Goal: Book appointment/travel/reservation

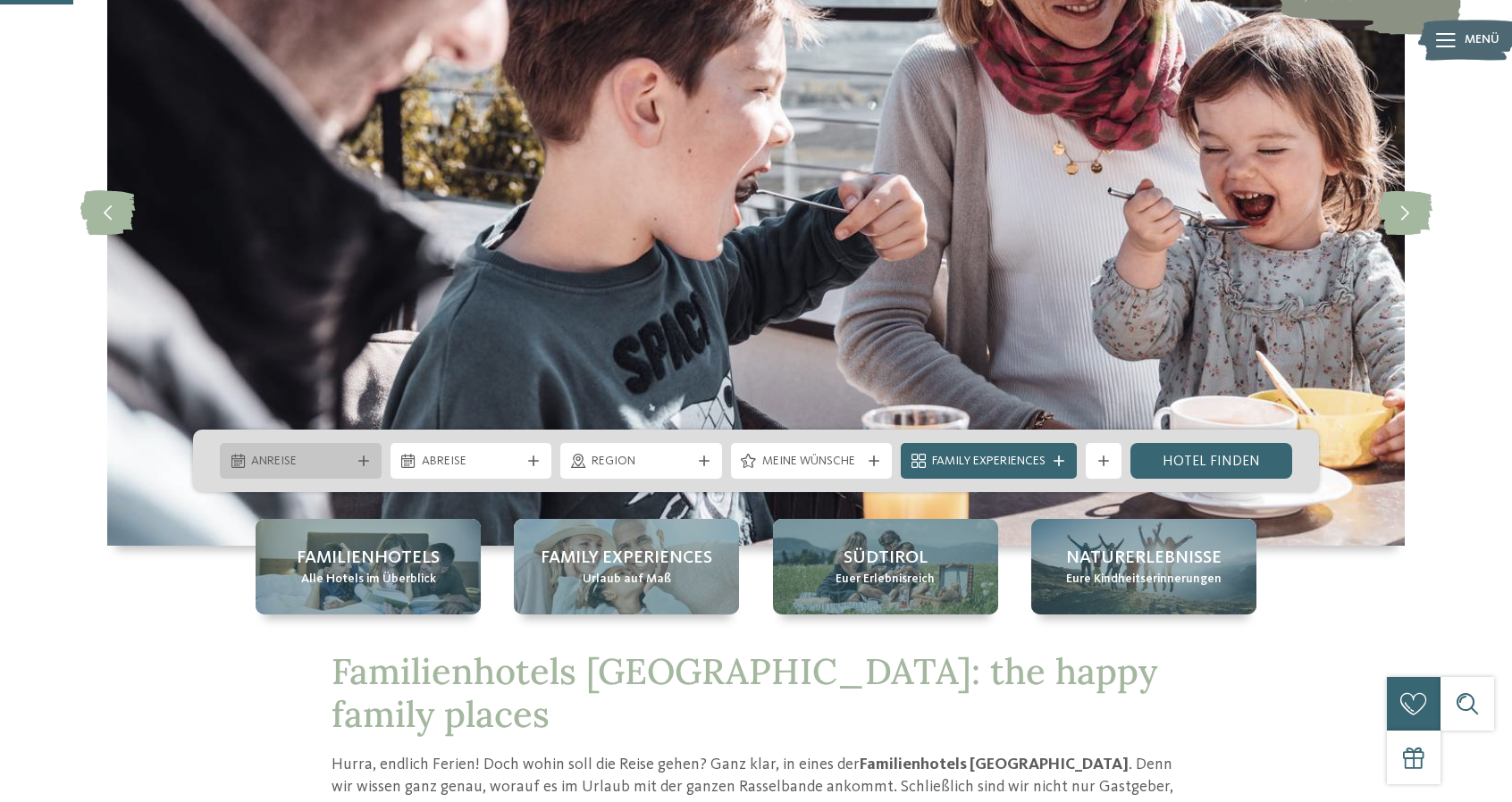
scroll to position [447, 0]
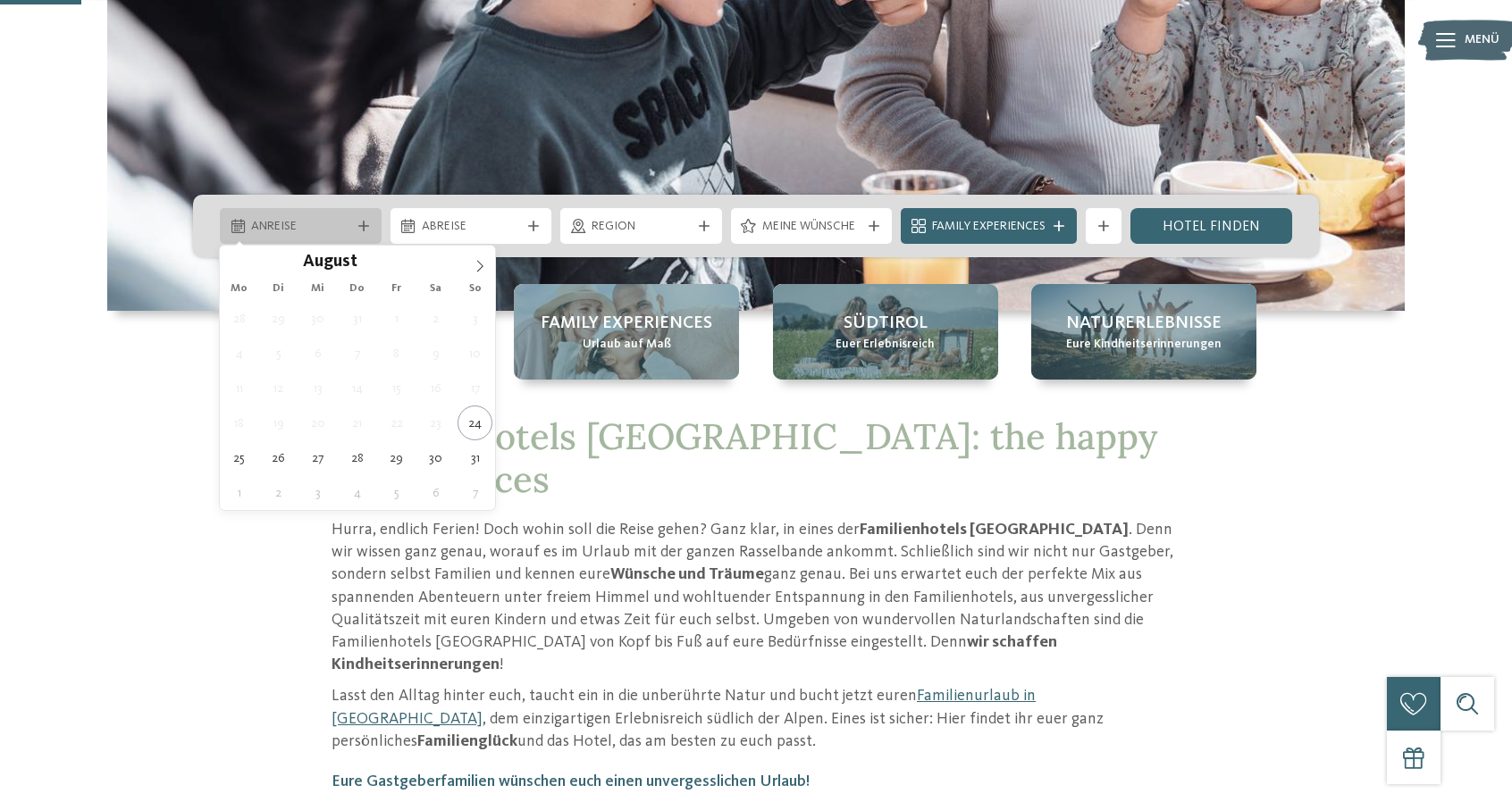
click at [312, 230] on span "Anreise" at bounding box center [301, 227] width 99 height 17
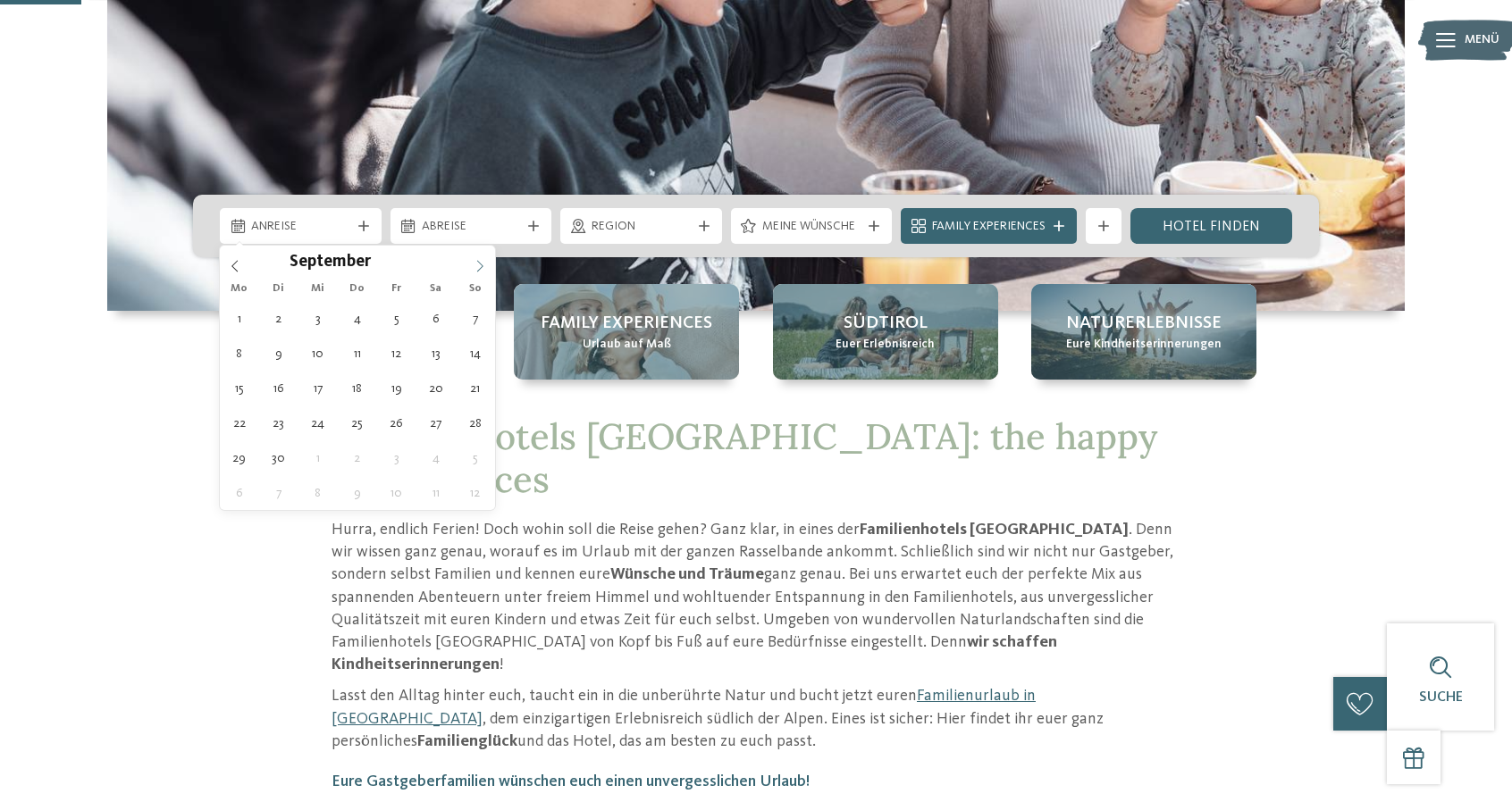
click at [483, 263] on icon at bounding box center [479, 266] width 13 height 13
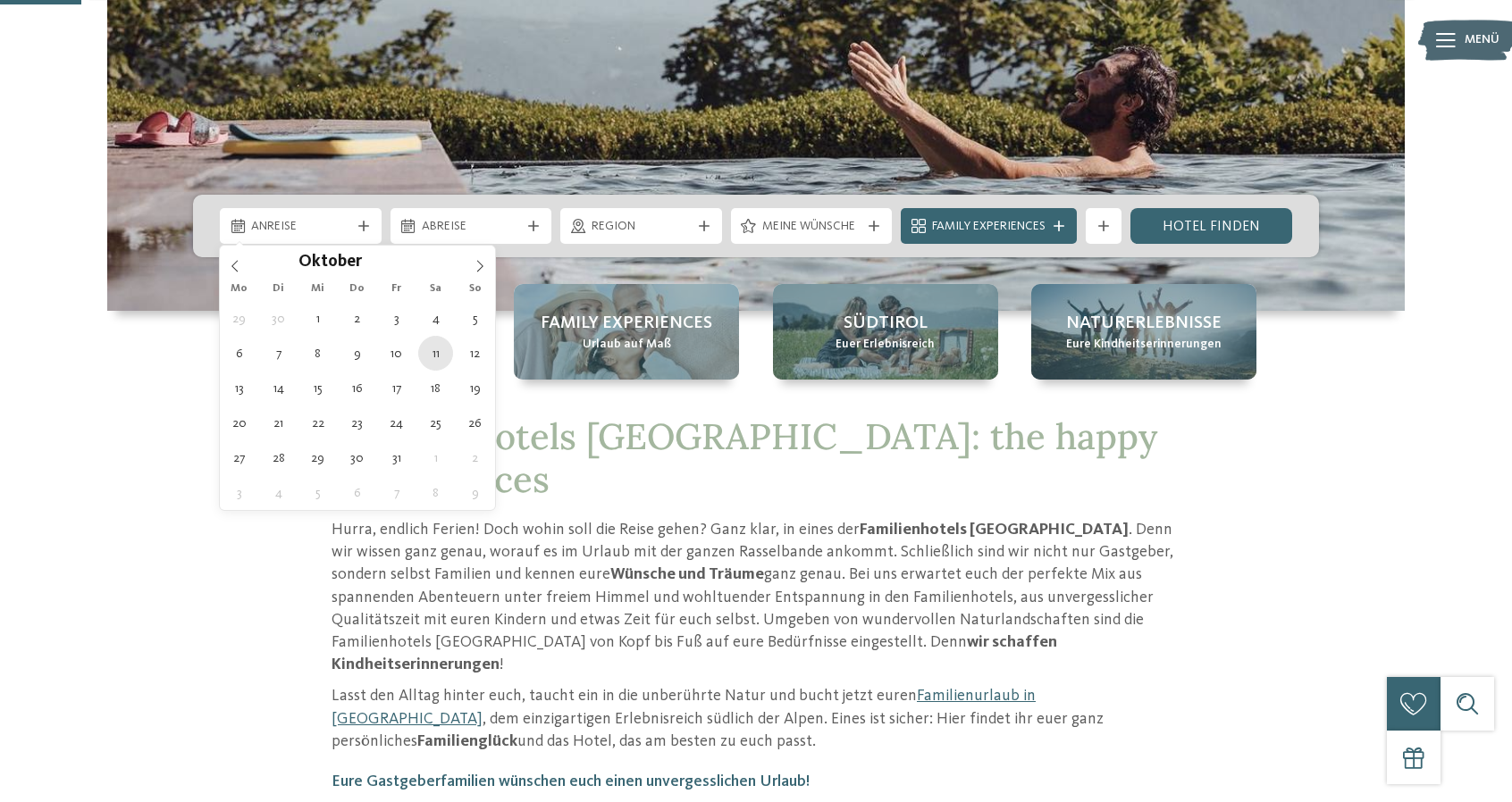
type div "[DATE]"
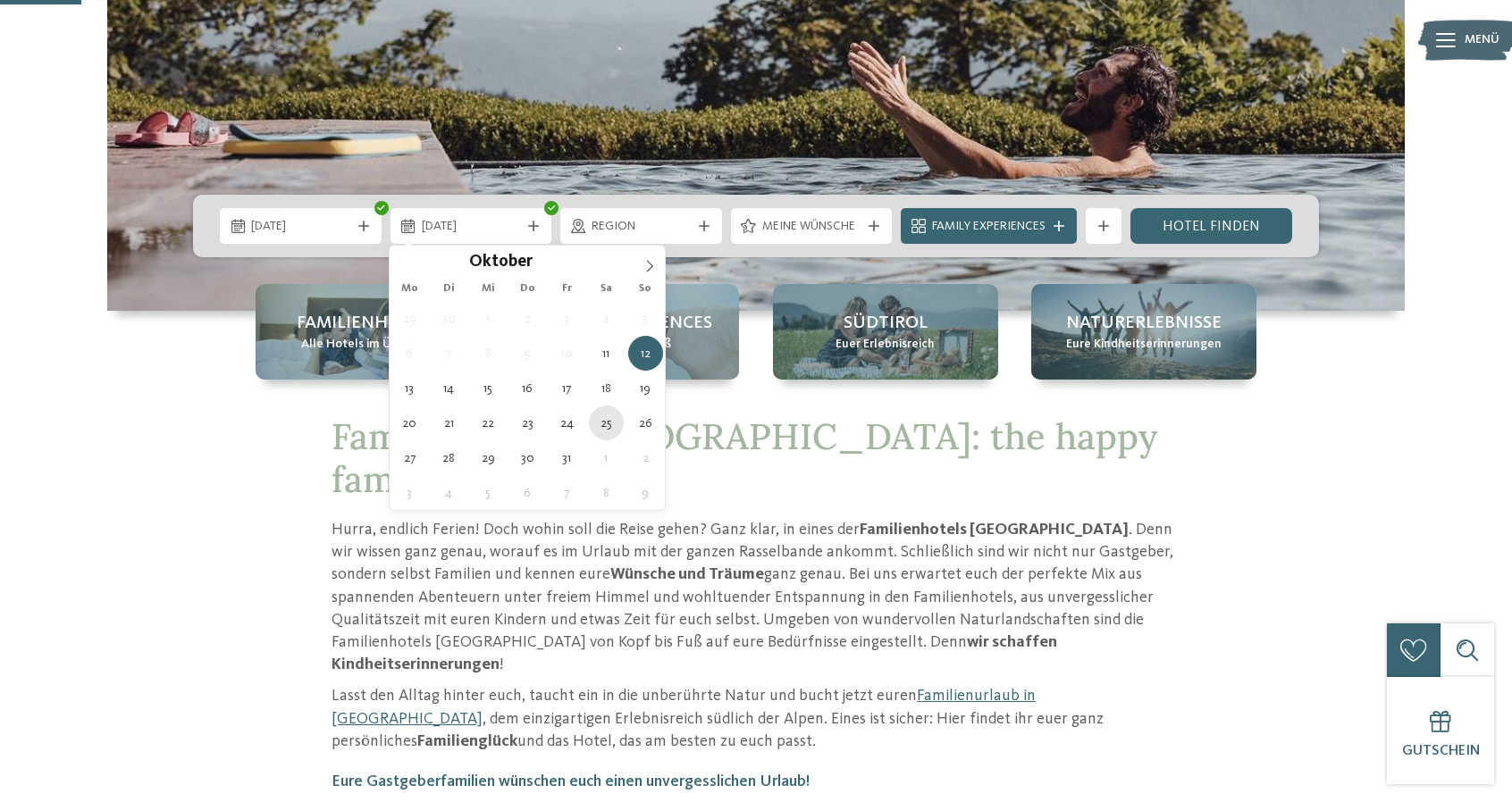
type div "[DATE]"
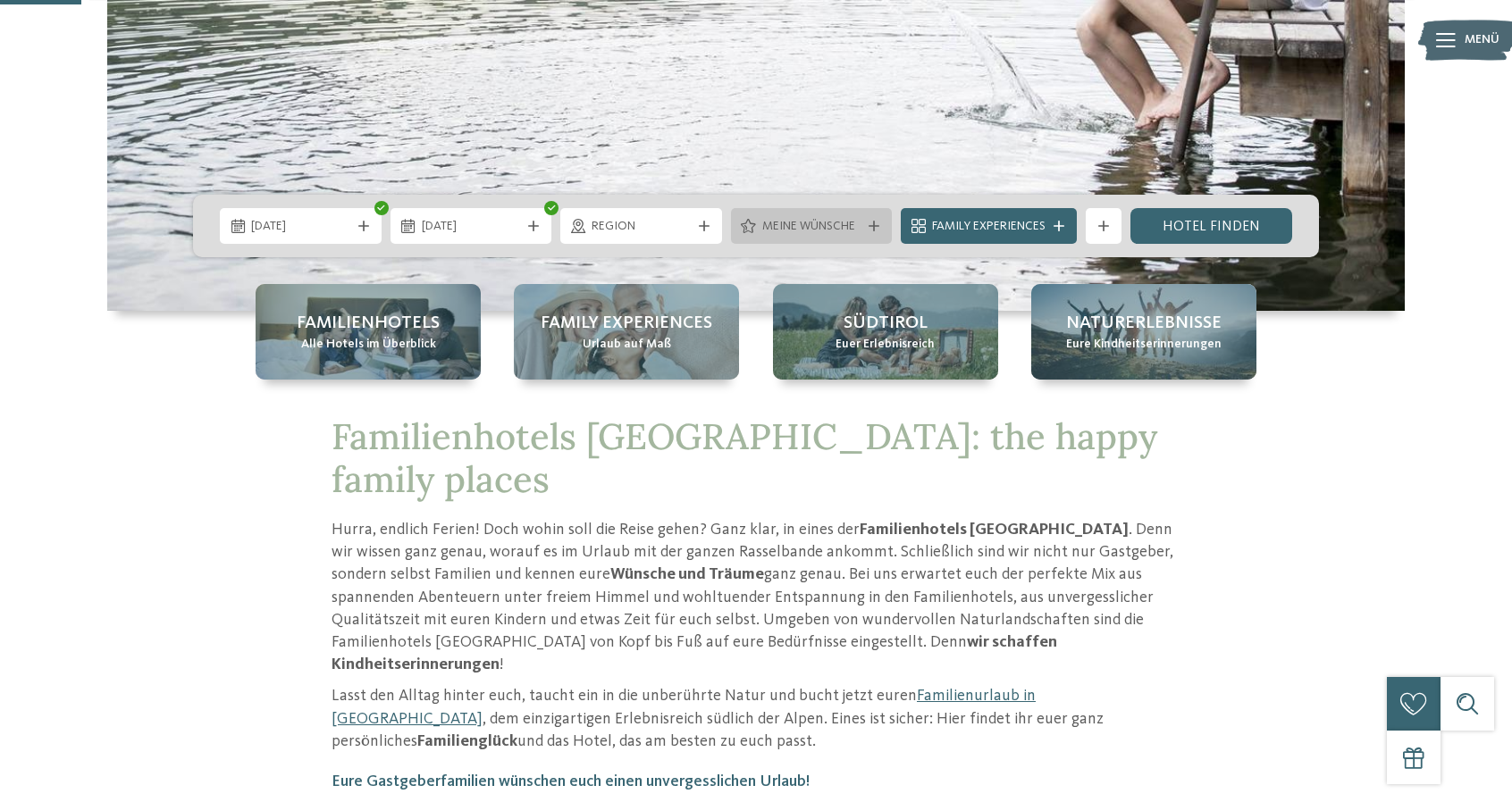
click at [781, 222] on span "Meine Wünsche" at bounding box center [812, 227] width 99 height 17
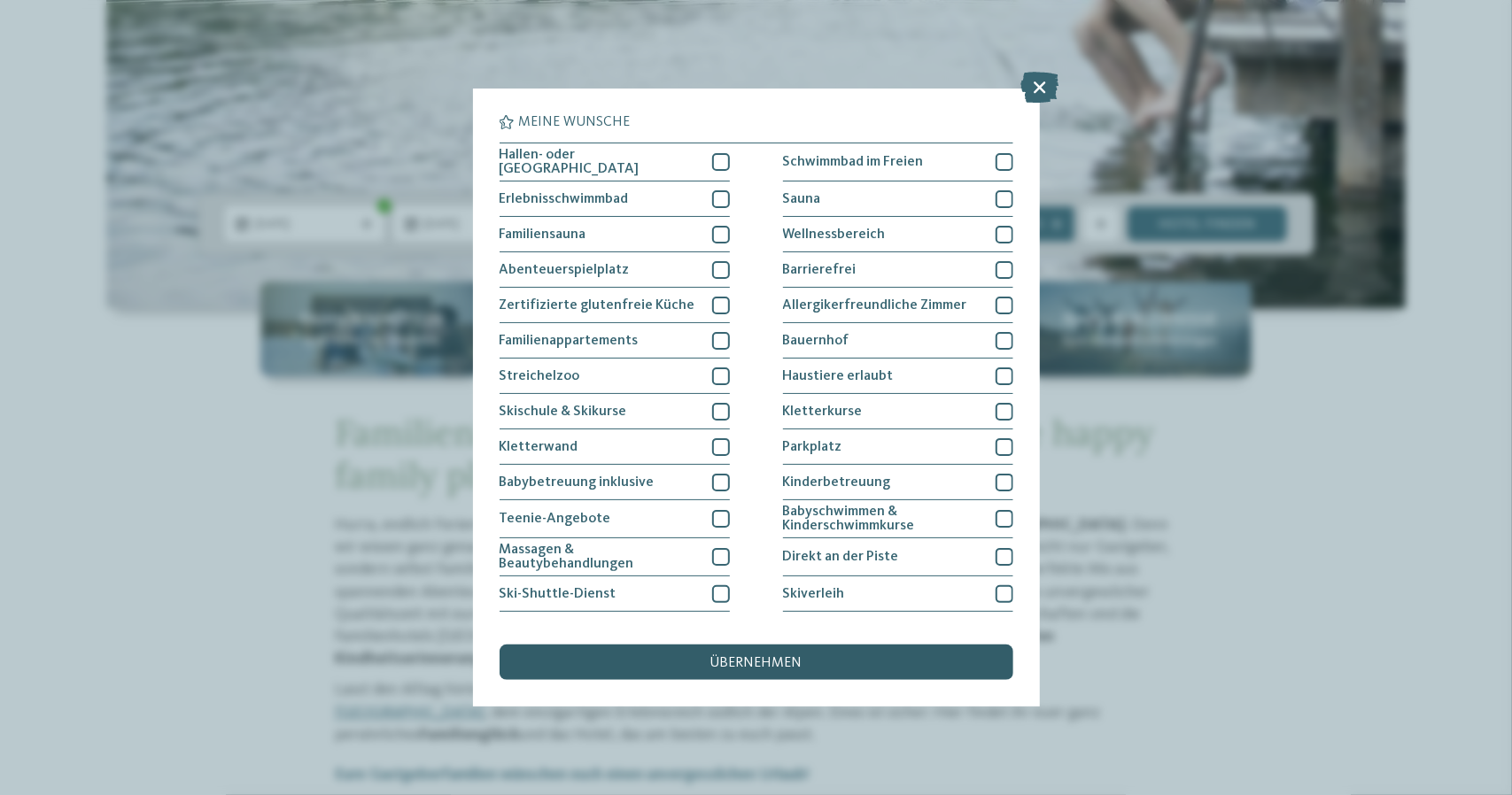
click at [839, 657] on div "übernehmen" at bounding box center [756, 662] width 513 height 36
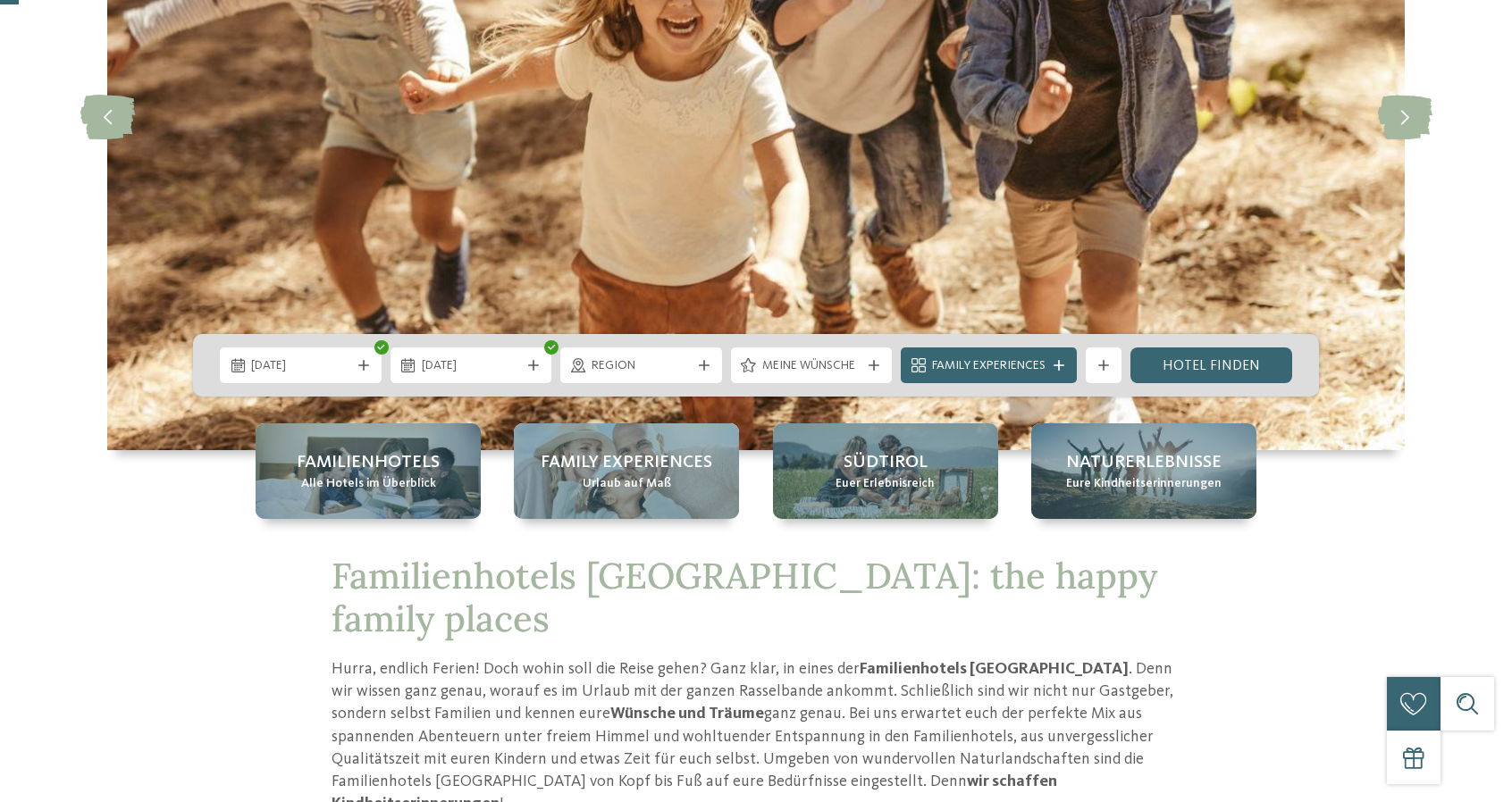
scroll to position [358, 0]
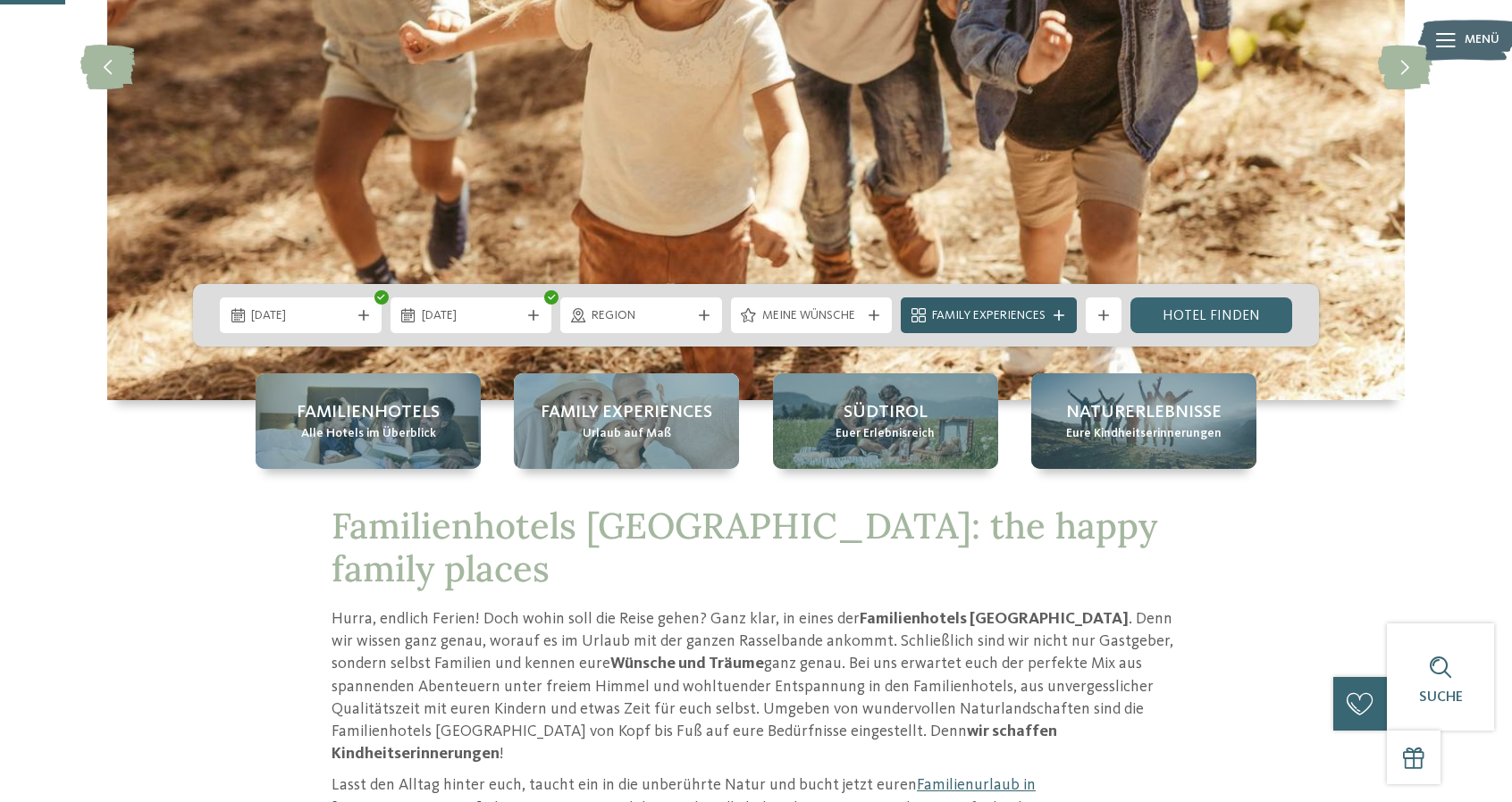
click at [978, 315] on span "Family Experiences" at bounding box center [988, 316] width 113 height 17
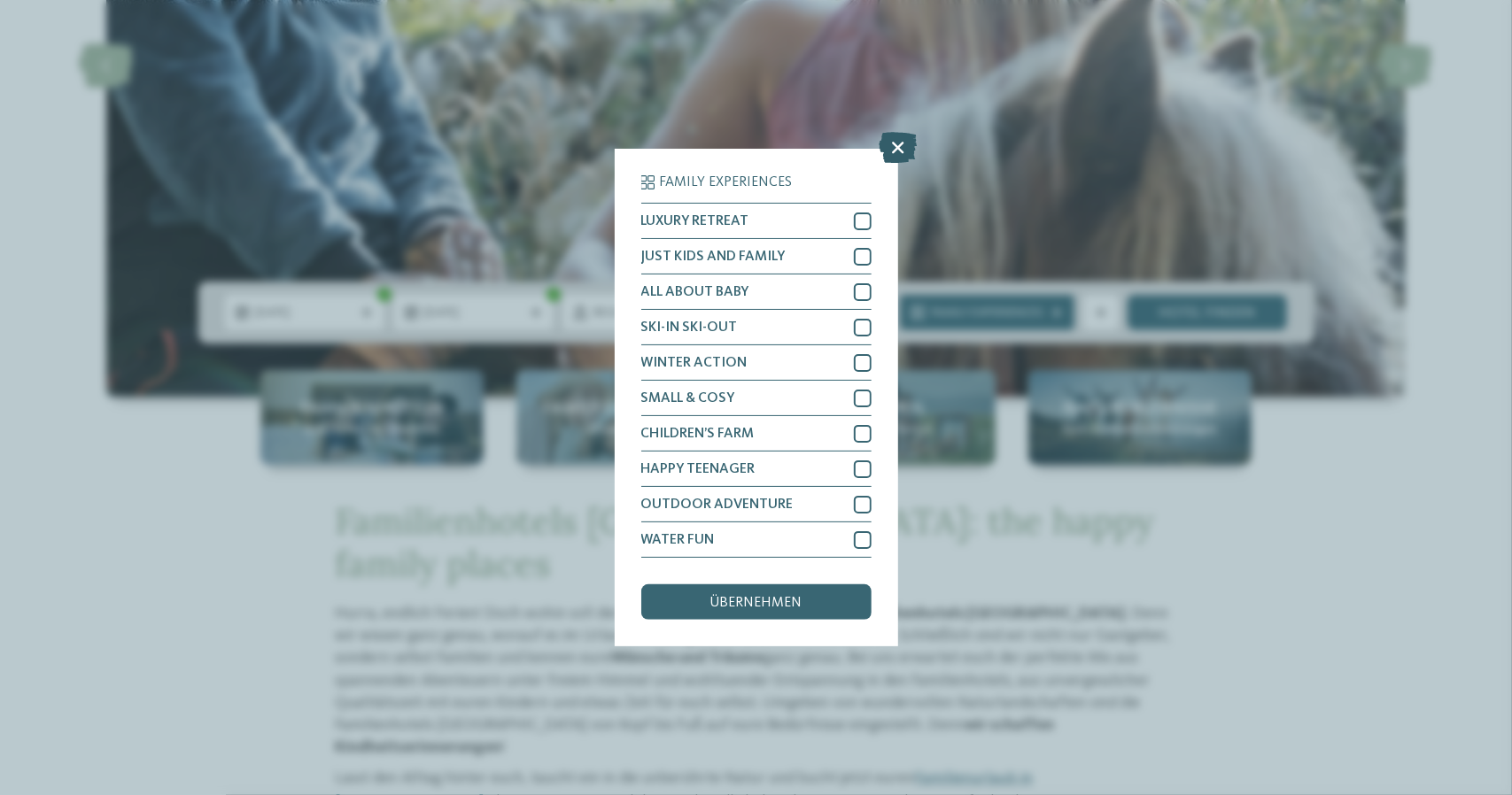
click at [893, 142] on icon at bounding box center [898, 148] width 38 height 31
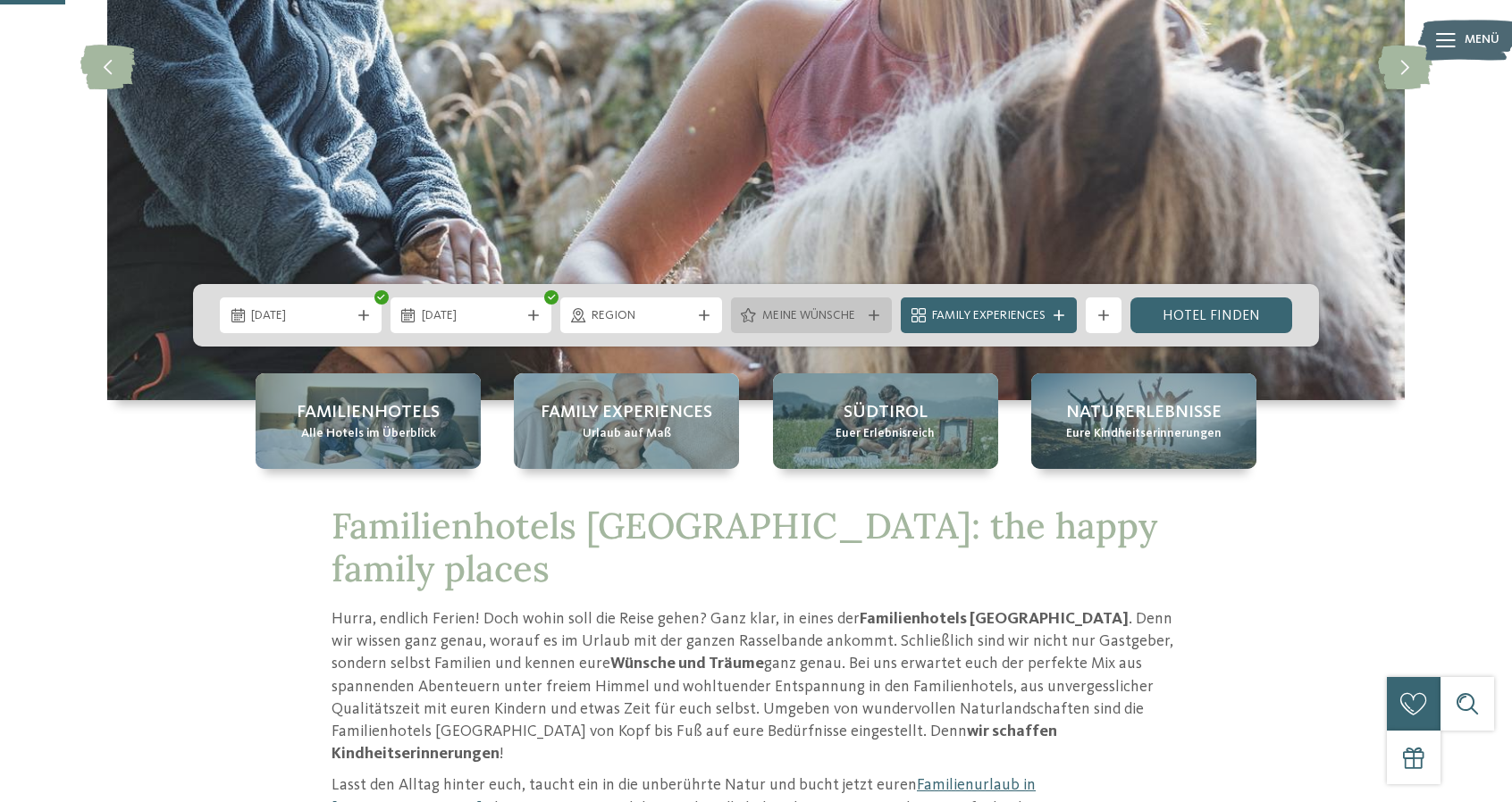
click at [819, 314] on span "Meine Wünsche" at bounding box center [812, 316] width 99 height 17
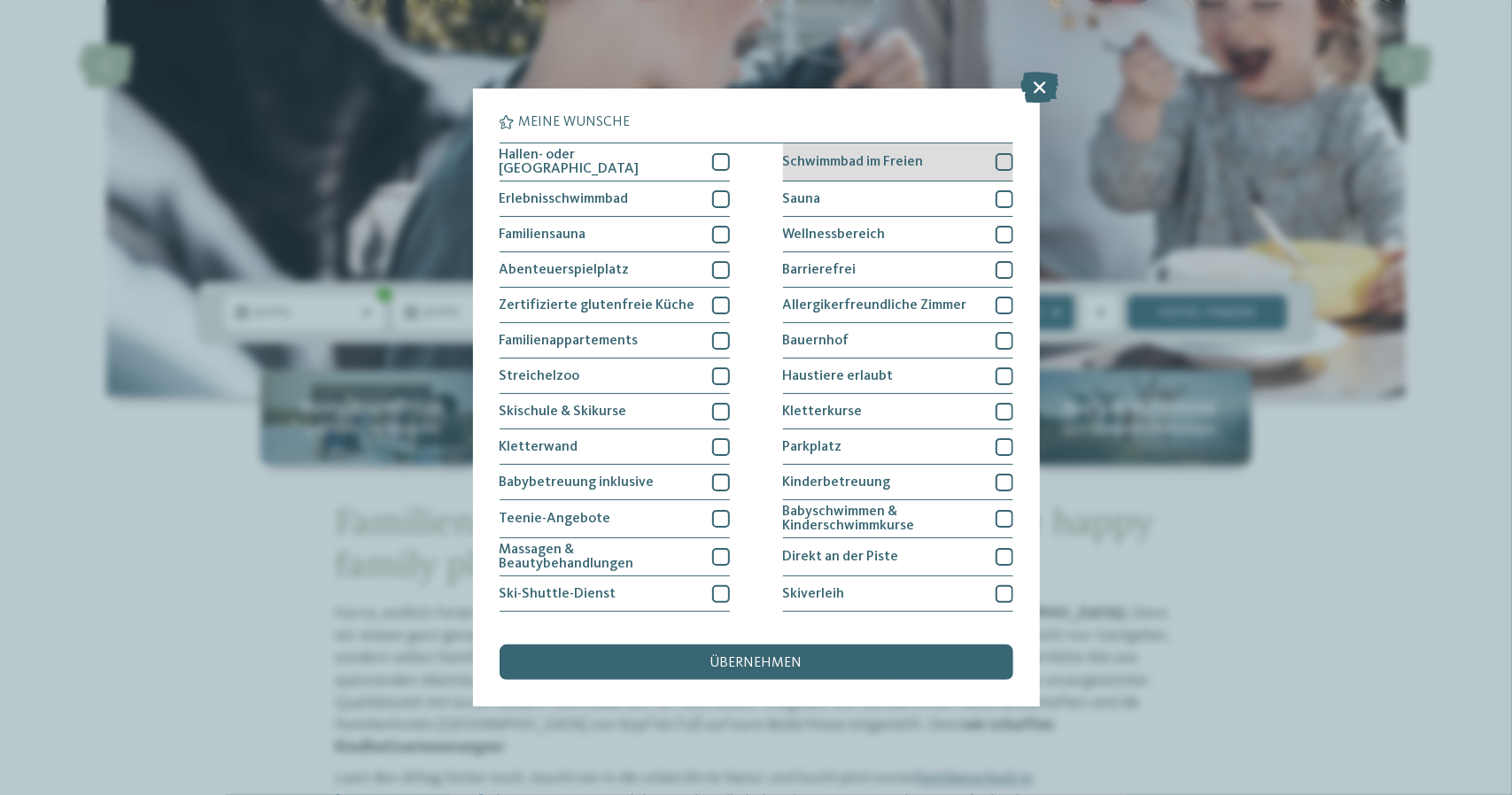
click at [921, 161] on div "Schwimmbad im Freien" at bounding box center [899, 162] width 231 height 38
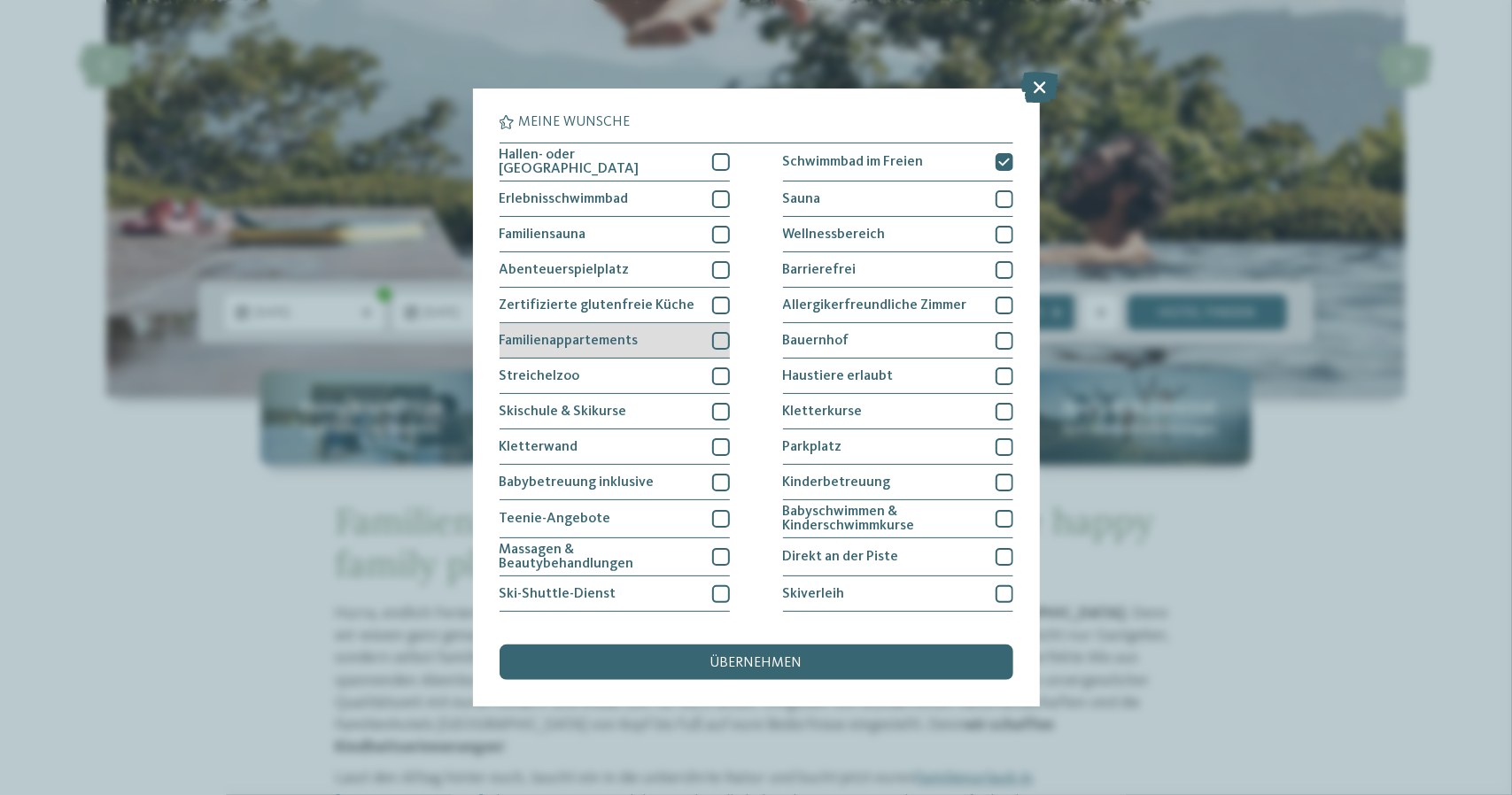
click at [652, 341] on div "Familienappartements" at bounding box center [615, 340] width 231 height 36
click at [802, 662] on div "übernehmen" at bounding box center [756, 662] width 513 height 36
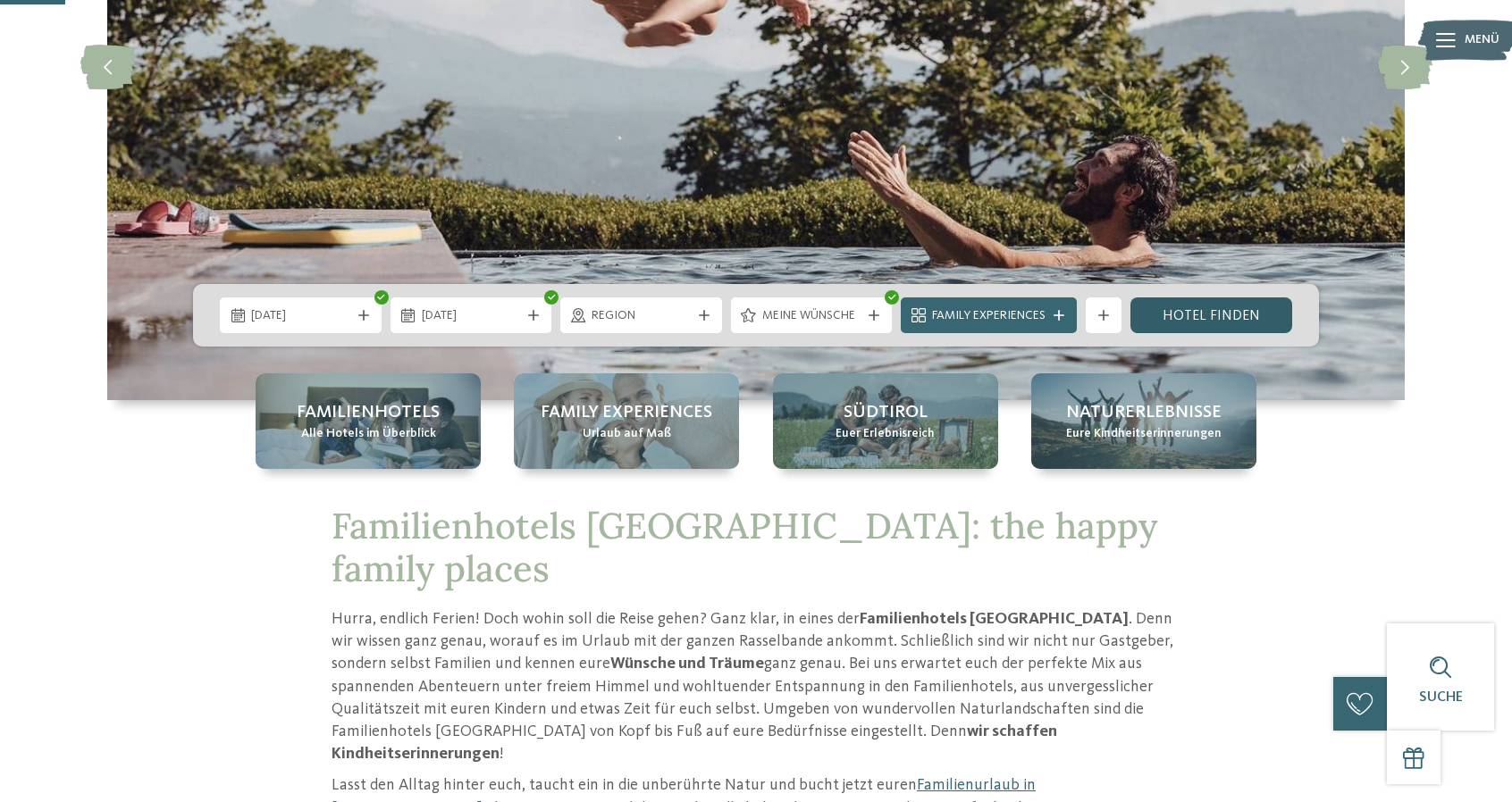
click at [1204, 302] on link "Hotel finden" at bounding box center [1211, 315] width 162 height 36
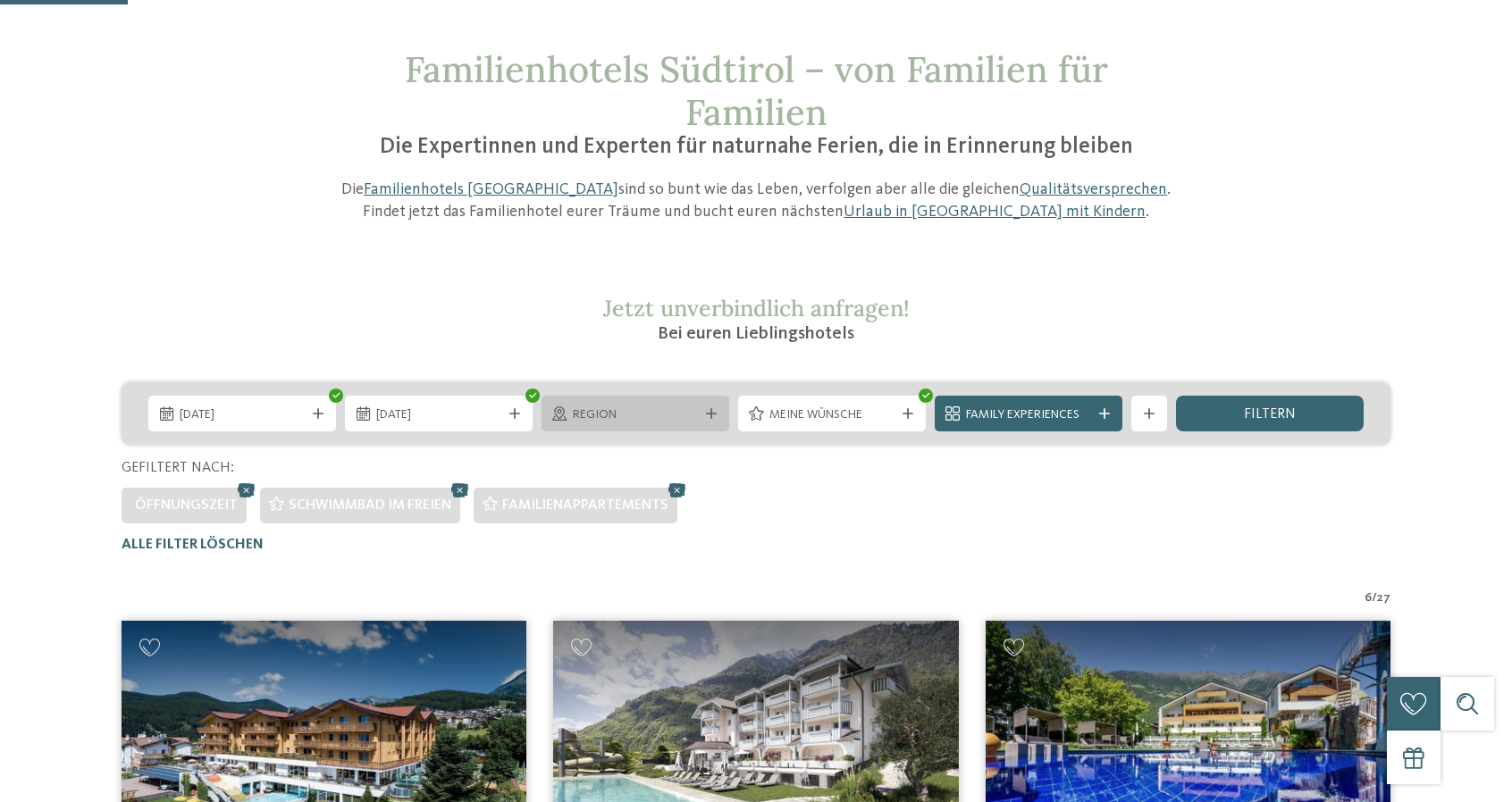
scroll to position [178, 0]
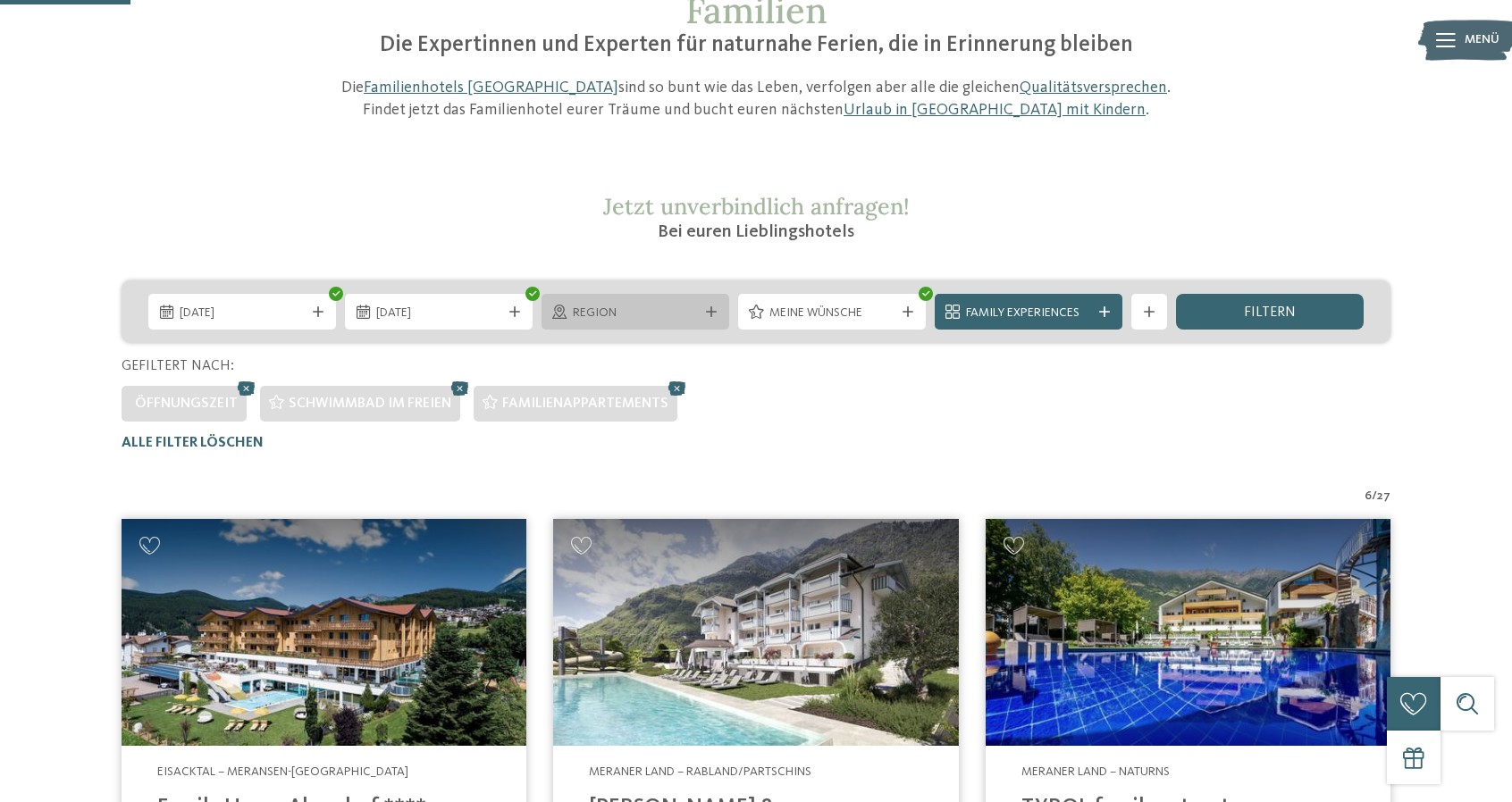
click at [714, 308] on icon at bounding box center [711, 311] width 11 height 11
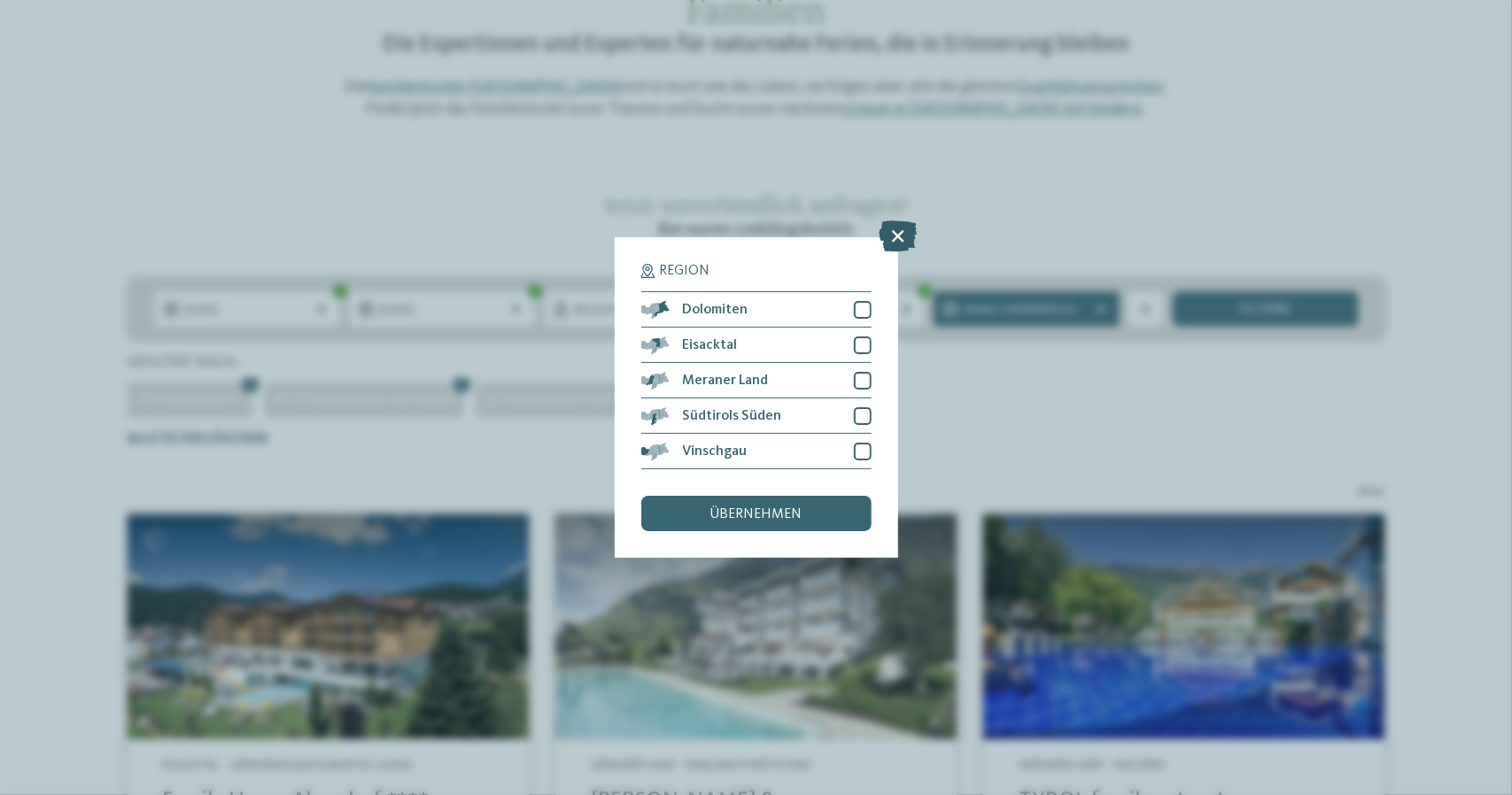
click at [891, 228] on icon at bounding box center [898, 236] width 38 height 31
